Goal: Find specific page/section: Find specific page/section

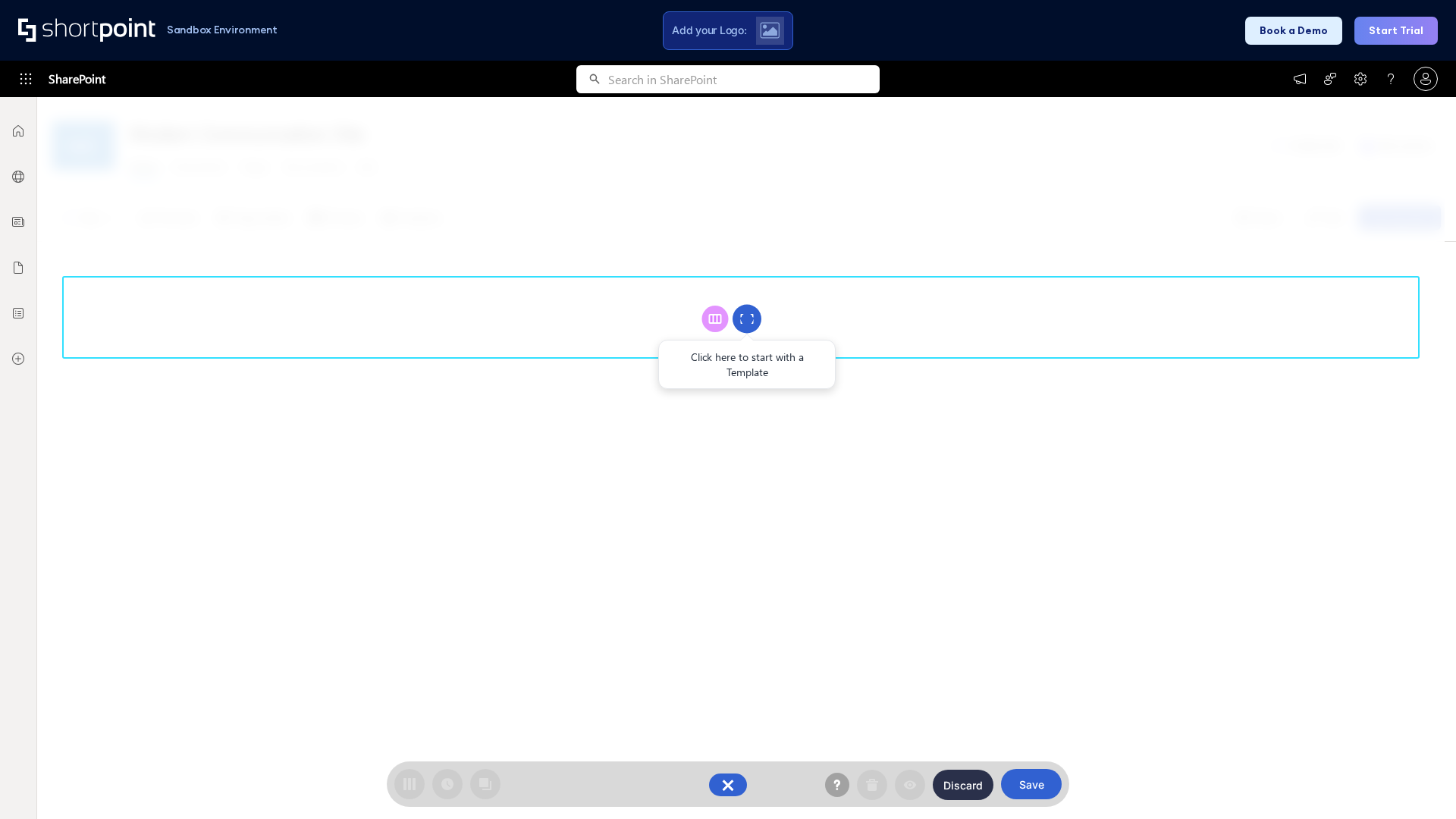
click at [747, 318] on circle at bounding box center [747, 319] width 28 height 28
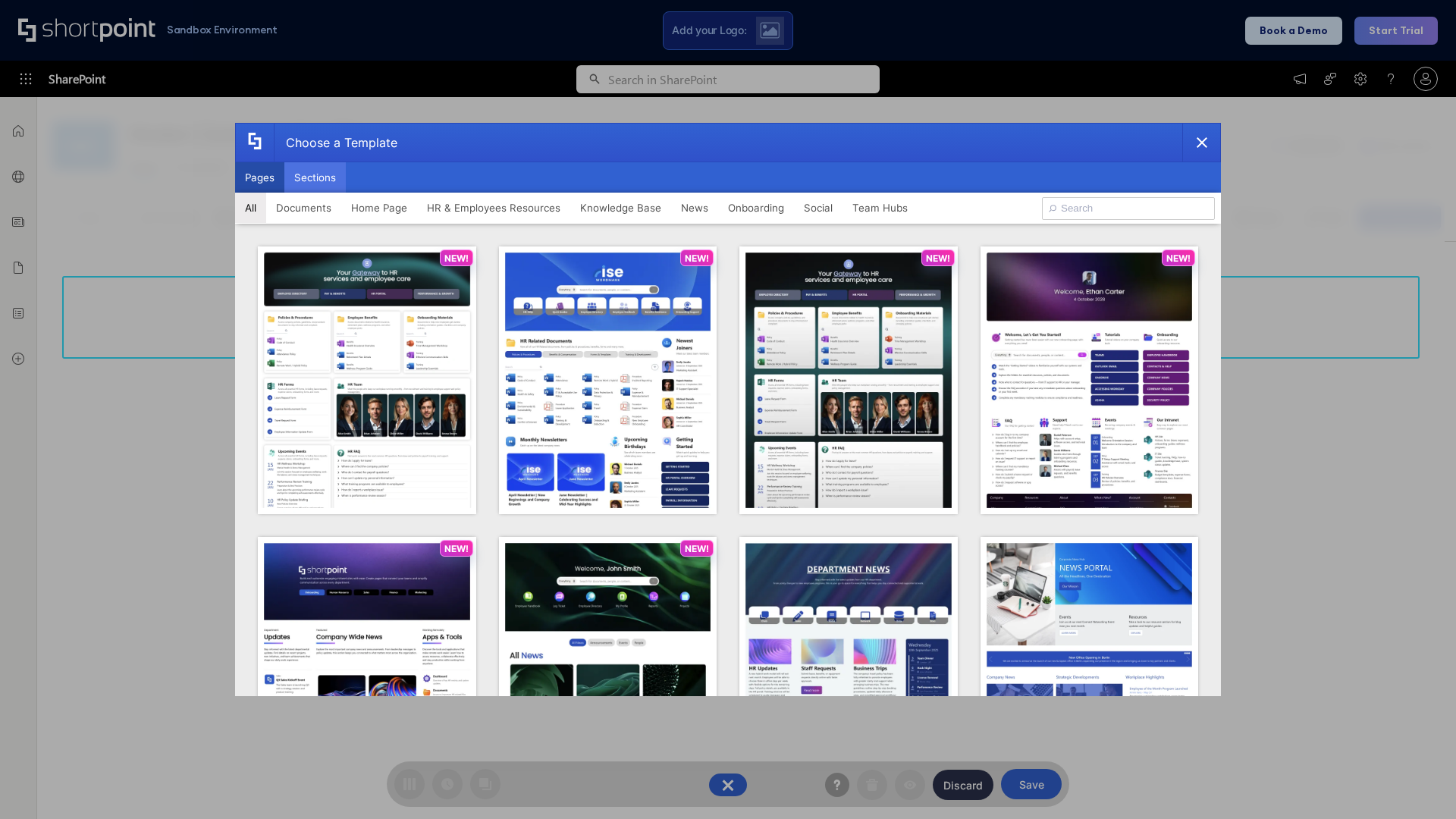
click at [315, 177] on button "Sections" at bounding box center [315, 177] width 62 height 30
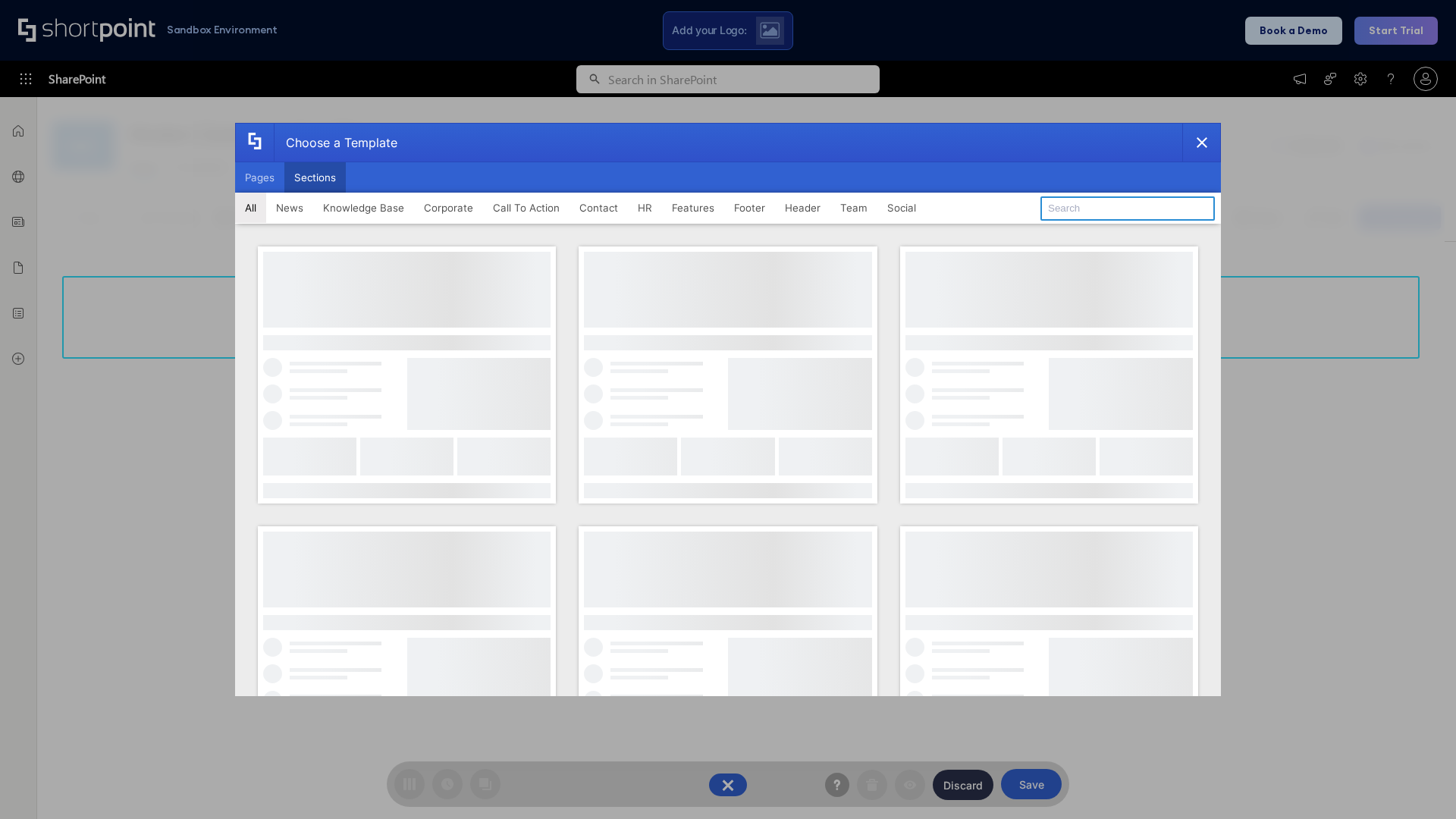
type input "Knowledge Base 3"
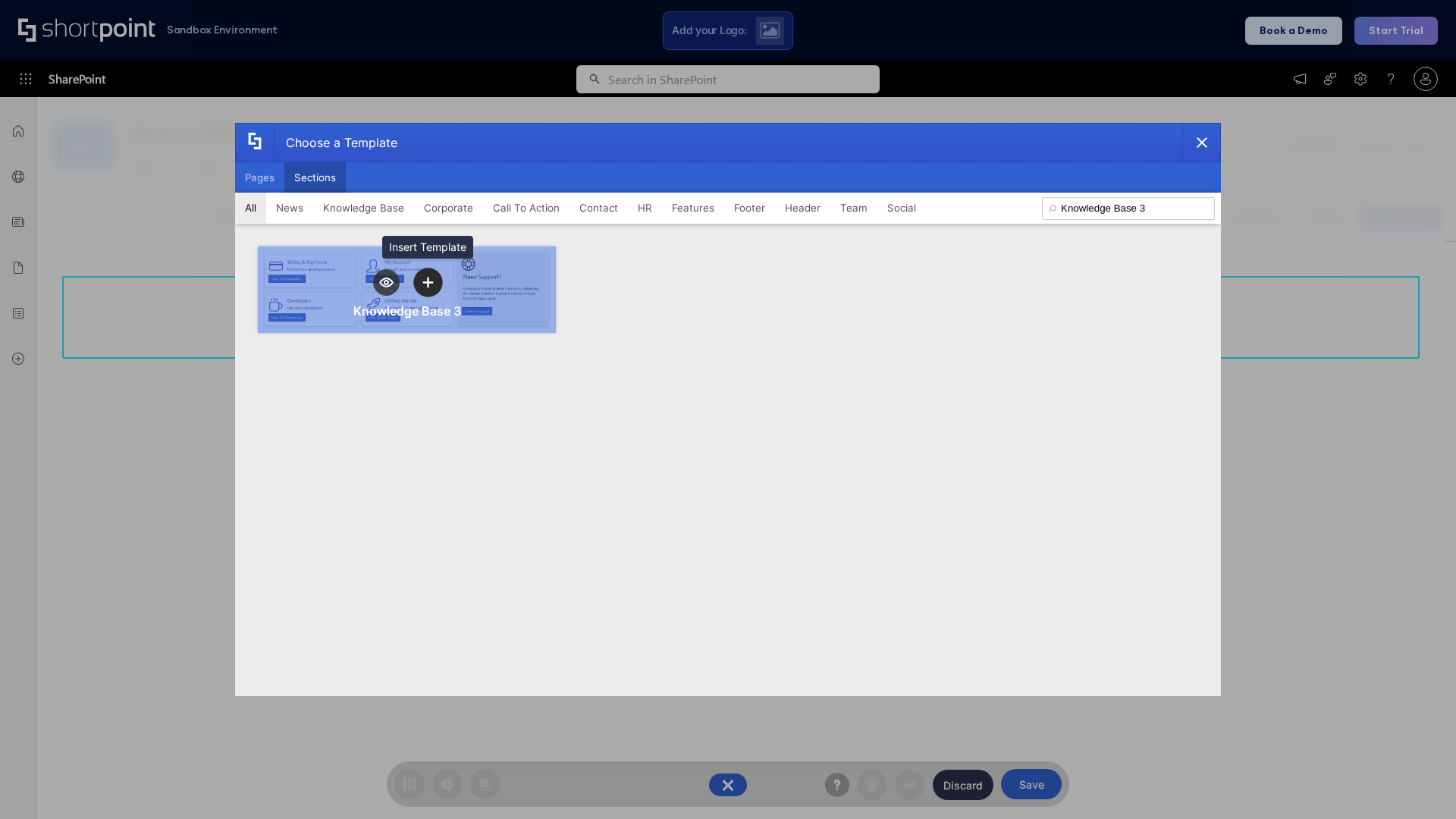
click at [428, 282] on icon "template selector" at bounding box center [428, 282] width 11 height 11
